Goal: Task Accomplishment & Management: Manage account settings

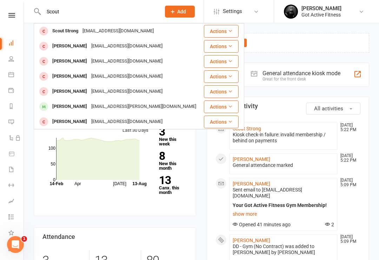
type input "Scout"
click at [67, 29] on div "Scout Strong" at bounding box center [65, 31] width 30 height 10
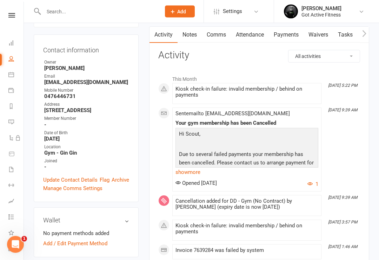
scroll to position [69, 0]
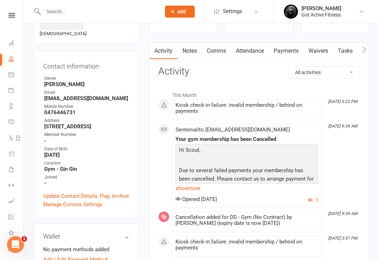
click at [294, 55] on link "Payments" at bounding box center [286, 51] width 35 height 16
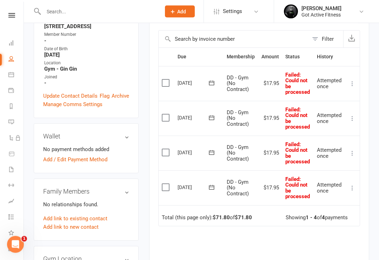
scroll to position [141, 0]
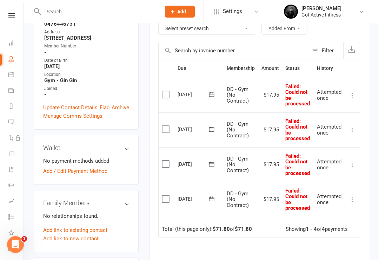
click at [350, 92] on icon at bounding box center [352, 95] width 7 height 7
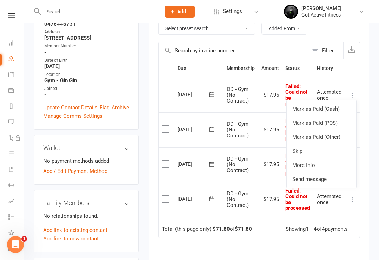
click at [377, 80] on div "upload photo Scout Strong Activated 21 June, 2025 Added 21 June, 2025 Cancelled…" at bounding box center [201, 265] width 355 height 766
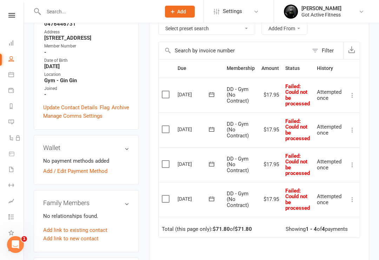
click at [368, 86] on div "Activity Notes Comms Attendance Payments Waivers Tasks Workouts Payments + Add …" at bounding box center [259, 146] width 220 height 385
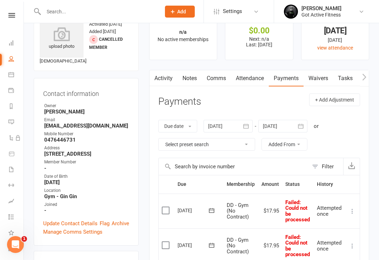
scroll to position [0, 0]
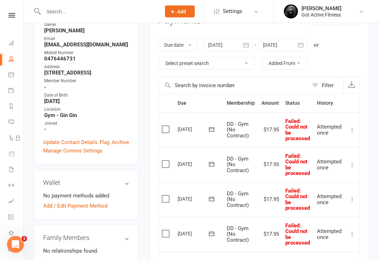
click at [171, 126] on label at bounding box center [166, 129] width 9 height 7
click at [166, 126] on input "checkbox" at bounding box center [164, 126] width 5 height 0
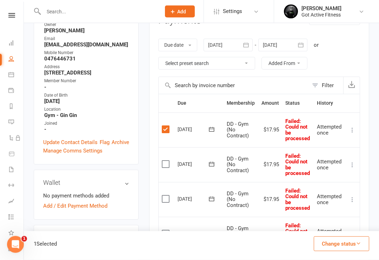
scroll to position [106, 0]
click at [167, 163] on label at bounding box center [166, 163] width 9 height 7
click at [166, 160] on input "checkbox" at bounding box center [164, 160] width 5 height 0
click at [163, 205] on td "Select this" at bounding box center [167, 199] width 16 height 35
click at [163, 200] on td "Select this" at bounding box center [167, 199] width 16 height 35
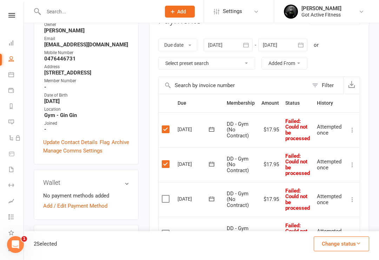
click at [165, 233] on label at bounding box center [166, 233] width 9 height 7
click at [165, 230] on input "checkbox" at bounding box center [164, 230] width 5 height 0
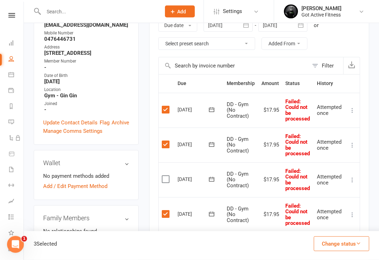
scroll to position [126, 0]
click at [162, 185] on td "Select this" at bounding box center [167, 179] width 16 height 35
click at [171, 184] on td "Select this" at bounding box center [167, 179] width 16 height 35
click at [167, 176] on label at bounding box center [166, 179] width 9 height 7
click at [166, 176] on input "checkbox" at bounding box center [164, 176] width 5 height 0
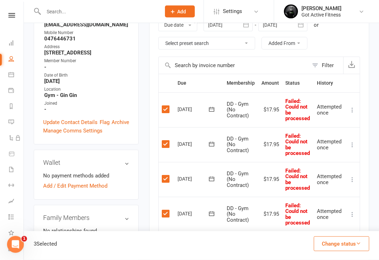
scroll to position [126, 0]
click at [349, 251] on button "Change status" at bounding box center [341, 243] width 55 height 15
click at [341, 251] on button "Change status" at bounding box center [341, 243] width 55 height 15
click at [346, 251] on button "Change status" at bounding box center [341, 243] width 55 height 15
click at [347, 204] on link "Paid (POS)" at bounding box center [335, 197] width 70 height 14
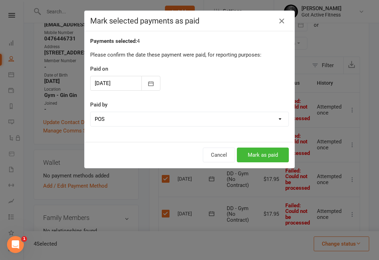
click at [279, 151] on button "Mark as paid" at bounding box center [263, 154] width 52 height 15
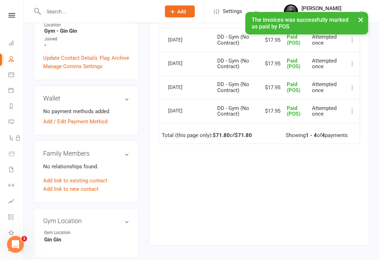
scroll to position [190, 0]
click at [45, 125] on link "Add / Edit Payment Method" at bounding box center [75, 122] width 64 height 8
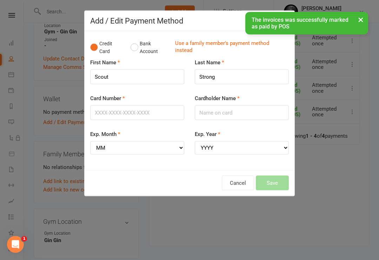
scroll to position [190, 0]
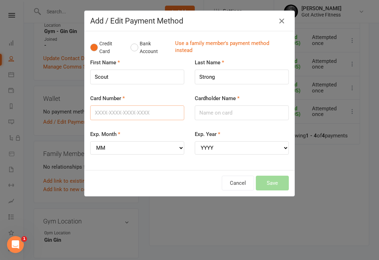
click at [139, 111] on input "Card Number" at bounding box center [137, 112] width 94 height 15
type input "5217290010717127"
click at [214, 107] on input "Cardholder Name" at bounding box center [242, 112] width 94 height 15
type input "scout strong"
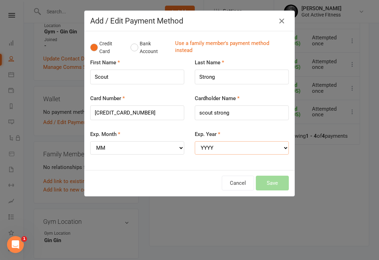
click at [223, 145] on select "YYYY 2025 2026 2027 2028 2029 2030 2031 2032 2033 2034" at bounding box center [242, 147] width 94 height 13
select select "2028"
click at [146, 143] on select "MM 01 02 03 04 05 06 07 08 09 10 11 12" at bounding box center [137, 147] width 94 height 13
click at [141, 142] on select "MM 01 02 03 04 05 06 07 08 09 10 11 12" at bounding box center [137, 147] width 94 height 13
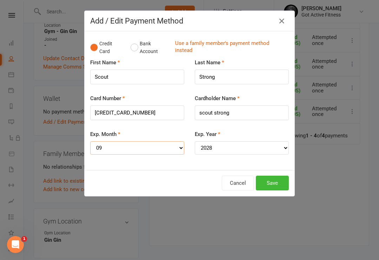
select select "03"
click at [268, 178] on button "Save" at bounding box center [272, 183] width 33 height 15
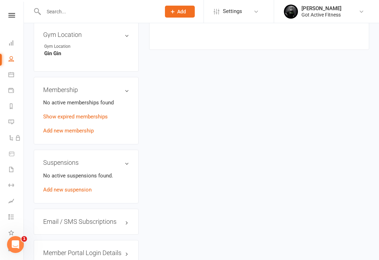
scroll to position [389, 0]
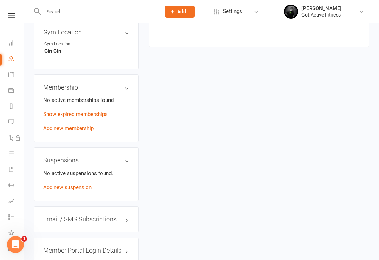
click at [50, 131] on link "Add new membership" at bounding box center [68, 128] width 51 height 6
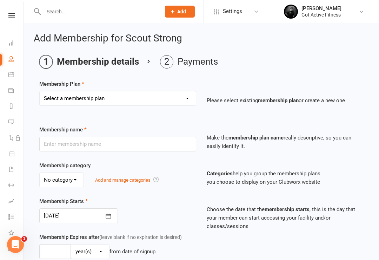
click at [58, 102] on select "Select a membership plan Create new Membership Plan DD - Gym (No Contract) Upfr…" at bounding box center [118, 98] width 156 height 14
select select "1"
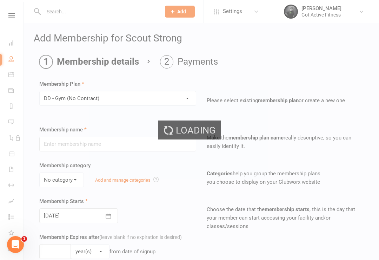
type input "DD - Gym (No Contract)"
select select "0"
type input "0"
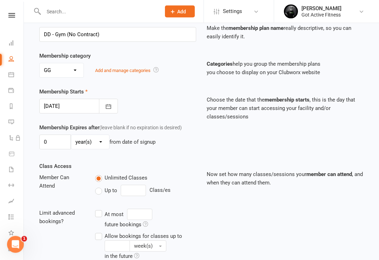
scroll to position [207, 0]
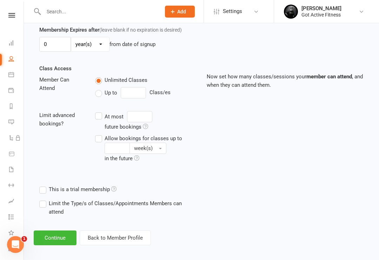
click at [48, 237] on button "Continue" at bounding box center [55, 237] width 43 height 15
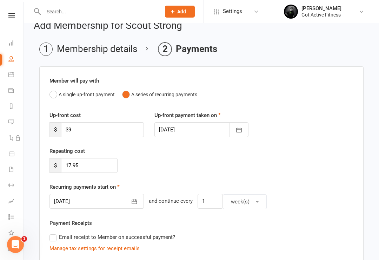
scroll to position [12, 0]
click at [80, 130] on input "39" at bounding box center [102, 130] width 83 height 15
type input "3"
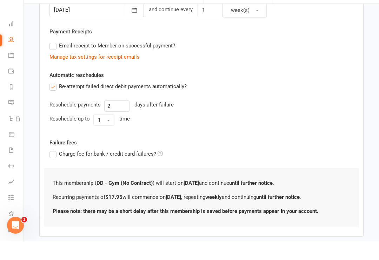
scroll to position [228, 0]
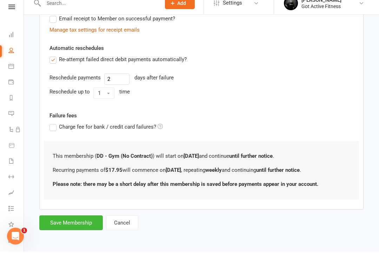
click at [63, 224] on button "Save Membership" at bounding box center [71, 231] width 64 height 15
type input "0"
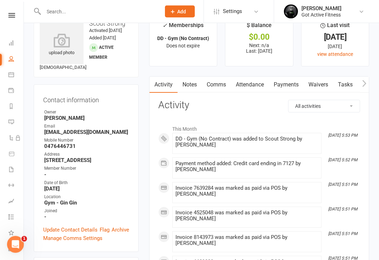
scroll to position [7, 0]
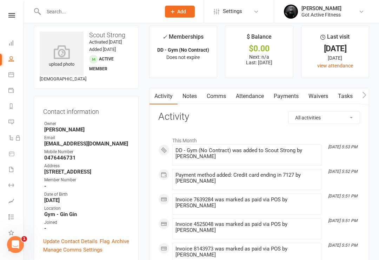
click at [9, 10] on nav "Clubworx Dashboard People Calendar Payments Reports Messages Automations Produc…" at bounding box center [12, 132] width 24 height 260
click at [11, 17] on icon at bounding box center [11, 15] width 7 height 5
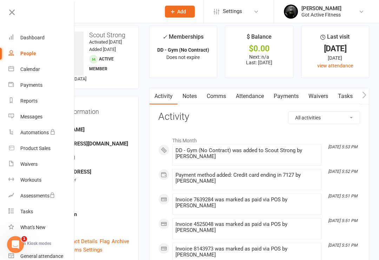
click at [28, 38] on div "Dashboard" at bounding box center [32, 38] width 24 height 6
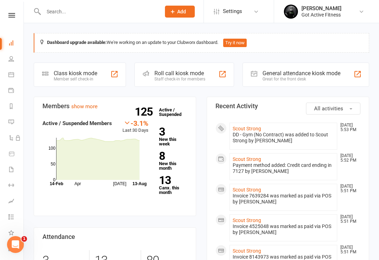
click at [261, 129] on link "Scout Strong" at bounding box center [247, 129] width 28 height 6
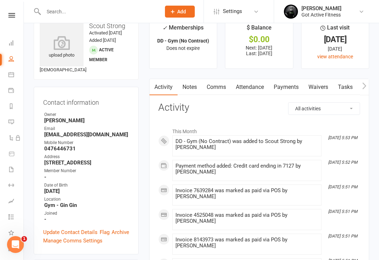
click at [66, 231] on link "Update Contact Details" at bounding box center [70, 232] width 54 height 8
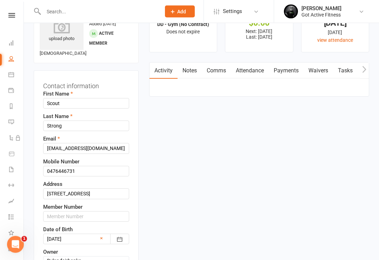
scroll to position [33, 0]
click at [66, 214] on input "text" at bounding box center [86, 216] width 86 height 11
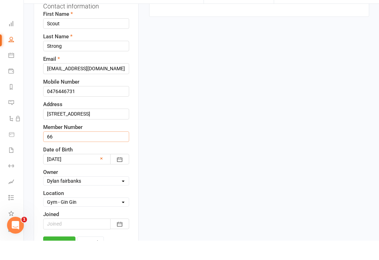
scroll to position [99, 0]
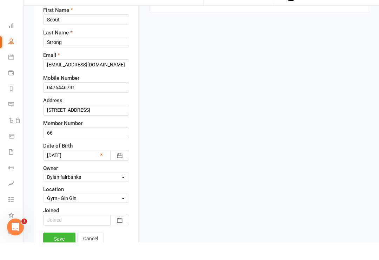
click at [56, 250] on link "Save" at bounding box center [59, 256] width 32 height 13
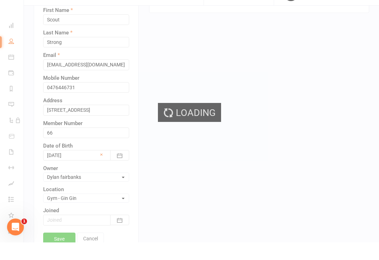
scroll to position [117, 0]
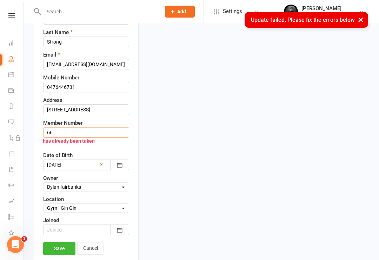
click at [48, 128] on input "66" at bounding box center [86, 132] width 86 height 11
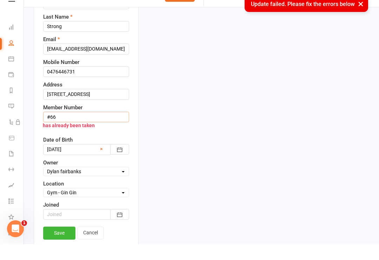
scroll to position [131, 0]
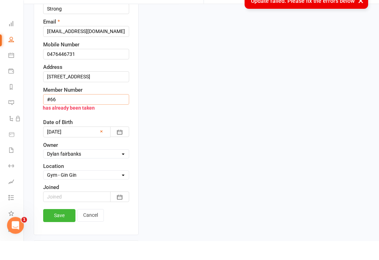
type input "#66"
click at [59, 228] on link "Save" at bounding box center [59, 234] width 32 height 13
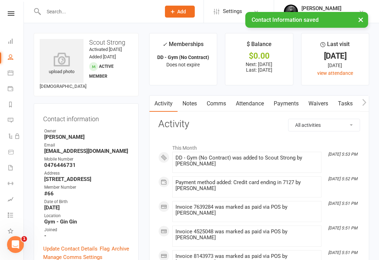
scroll to position [2, 1]
click at [23, 12] on link at bounding box center [11, 13] width 25 height 5
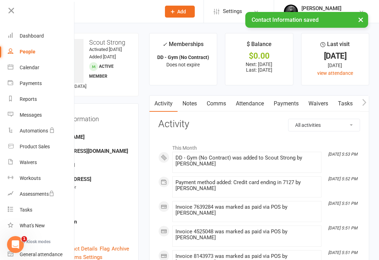
click at [30, 35] on div "Dashboard" at bounding box center [32, 36] width 24 height 6
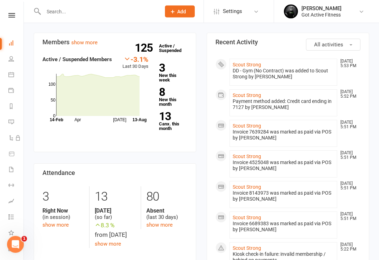
scroll to position [65, 0]
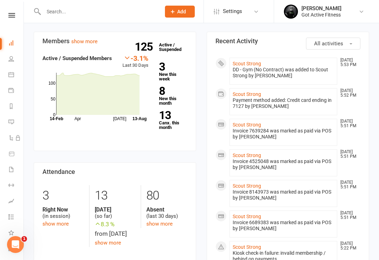
click at [242, 64] on link "Scout Strong" at bounding box center [247, 64] width 28 height 6
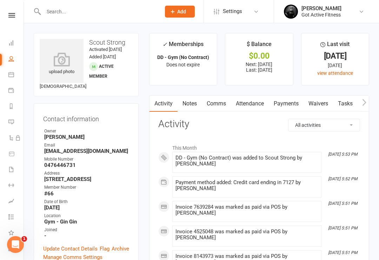
click at [5, 17] on link at bounding box center [11, 15] width 25 height 5
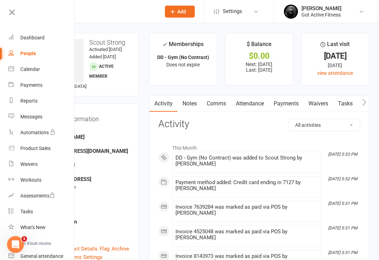
click at [48, 38] on link "Dashboard" at bounding box center [41, 38] width 66 height 16
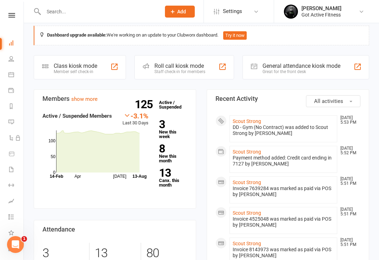
scroll to position [19, 0]
